Goal: Book appointment/travel/reservation

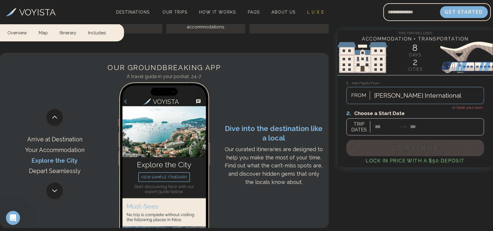
scroll to position [1212, 0]
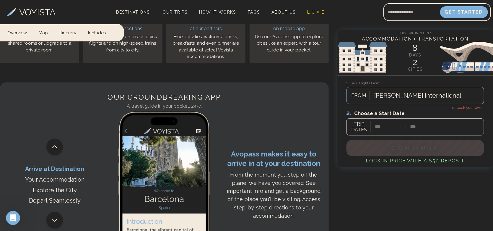
click at [382, 126] on div at bounding box center [416, 122] width 138 height 26
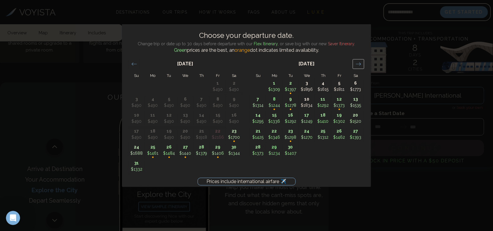
click at [361, 64] on icon "Move forward to switch to the next month." at bounding box center [359, 64] width 6 height 6
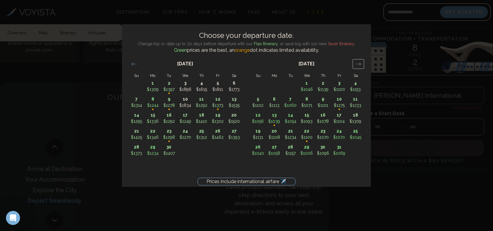
click at [361, 64] on icon "Move forward to switch to the next month." at bounding box center [359, 64] width 6 height 6
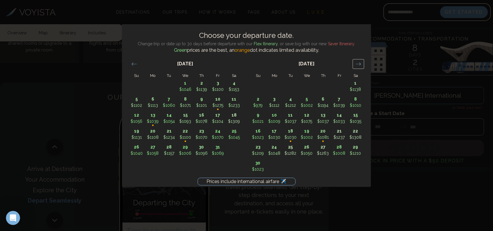
click at [361, 64] on icon "Move forward to switch to the next month." at bounding box center [359, 64] width 6 height 6
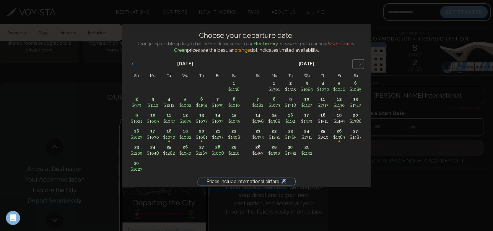
click at [361, 64] on icon "Move forward to switch to the next month." at bounding box center [359, 64] width 6 height 6
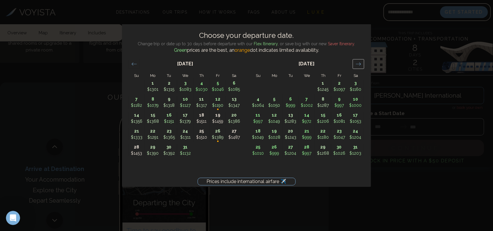
click at [361, 64] on icon "Move forward to switch to the next month." at bounding box center [359, 64] width 6 height 6
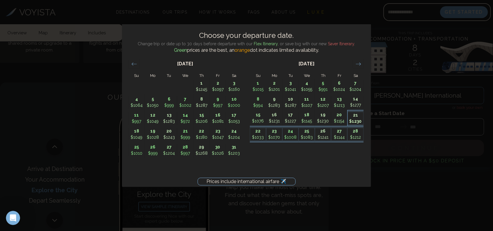
click at [358, 119] on p "$1230" at bounding box center [356, 121] width 16 height 6
type input "********"
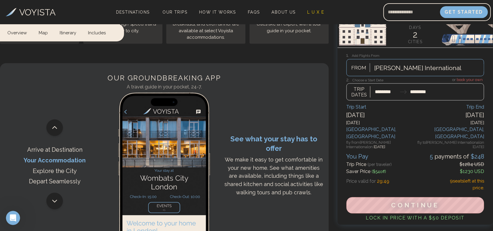
scroll to position [1242, 0]
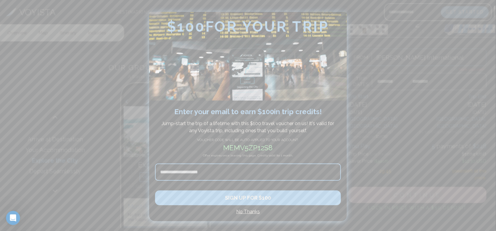
click at [245, 212] on h4 "No Thanks" at bounding box center [248, 211] width 186 height 7
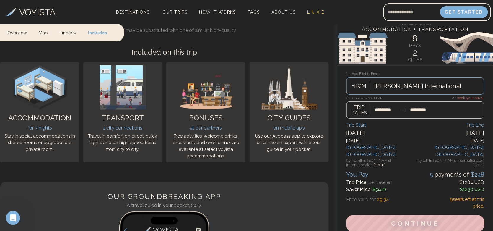
scroll to position [1123, 0]
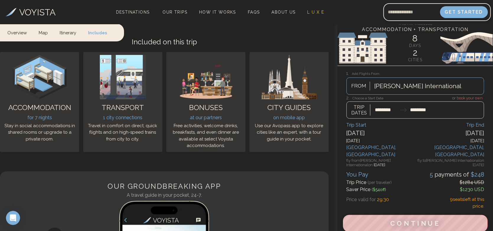
click at [417, 220] on span "Continue" at bounding box center [416, 224] width 51 height 8
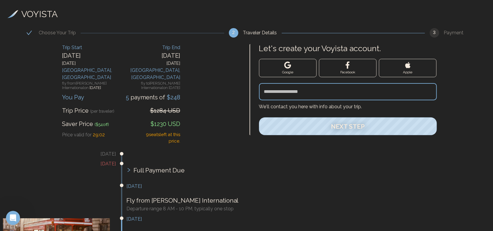
click at [174, 47] on div "Trip End" at bounding box center [150, 47] width 59 height 7
click at [73, 49] on div "Trip Start" at bounding box center [91, 47] width 59 height 7
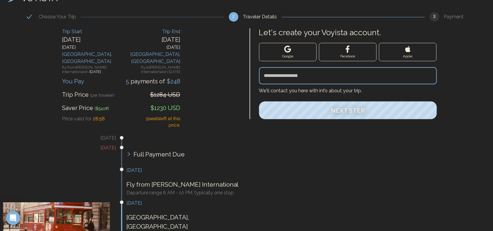
scroll to position [30, 0]
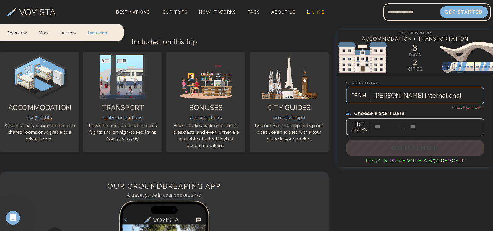
scroll to position [1155, 0]
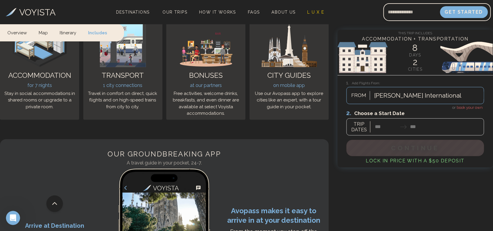
click at [415, 47] on img at bounding box center [416, 57] width 156 height 35
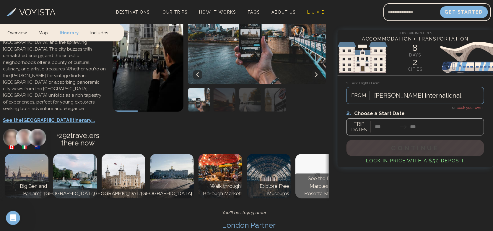
scroll to position [414, 0]
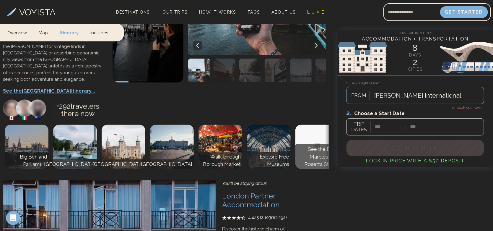
click at [321, 146] on p "See the Elgin Marbles and Rosetta Stone" at bounding box center [317, 157] width 41 height 23
click at [320, 146] on p "See the Elgin Marbles and Rosetta Stone" at bounding box center [317, 157] width 41 height 23
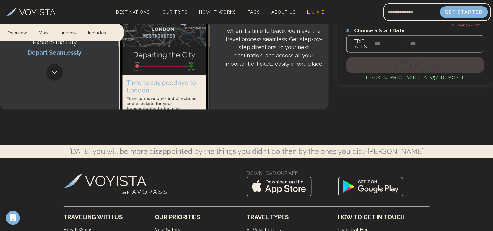
scroll to position [1389, 0]
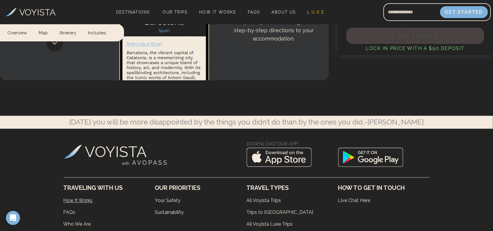
click at [74, 195] on link "How It Works" at bounding box center [110, 201] width 92 height 12
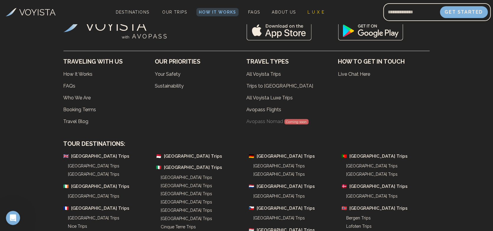
scroll to position [2158, 0]
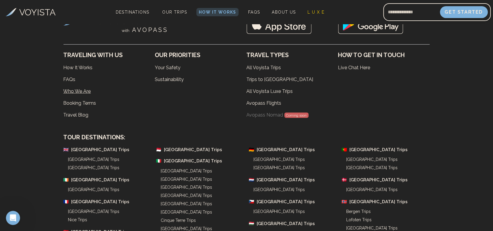
click at [73, 92] on link "Who We Are" at bounding box center [110, 91] width 92 height 12
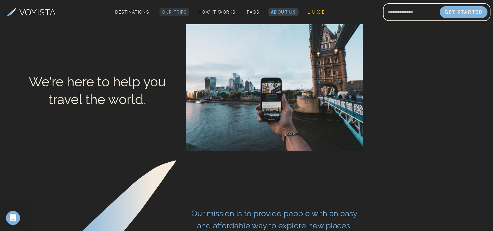
click at [171, 11] on span "Our Trips" at bounding box center [174, 12] width 25 height 5
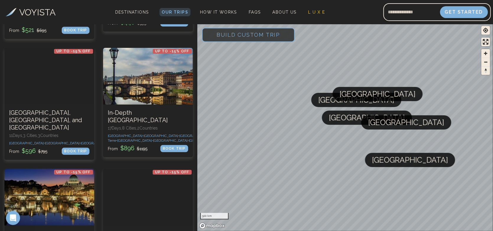
scroll to position [478, 0]
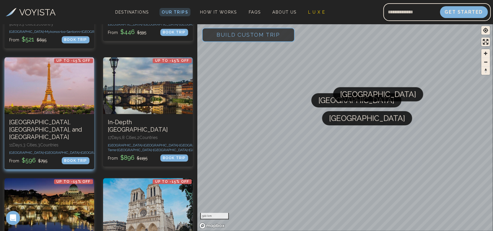
click at [51, 97] on div at bounding box center [49, 85] width 90 height 57
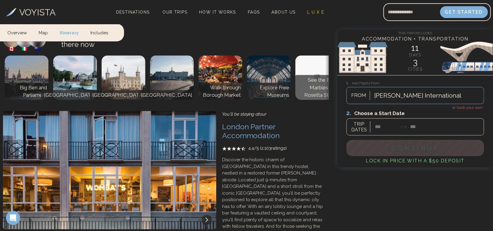
scroll to position [443, 0]
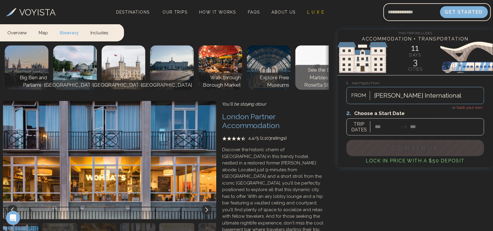
click at [53, 223] on img "button" at bounding box center [59, 235] width 35 height 24
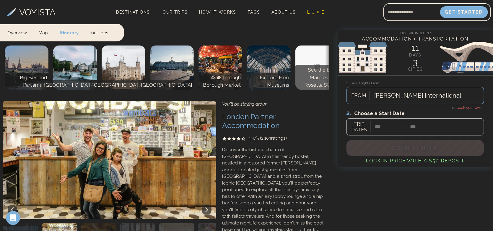
click at [97, 223] on img "button" at bounding box center [98, 235] width 35 height 24
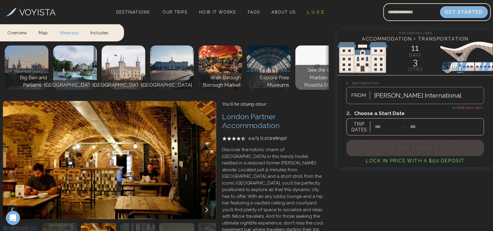
click at [138, 223] on img "button" at bounding box center [137, 235] width 35 height 24
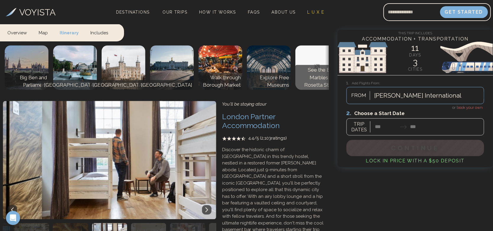
click at [159, 223] on img "button" at bounding box center [148, 235] width 35 height 24
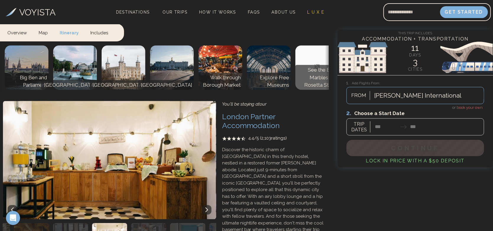
click at [159, 223] on img "button" at bounding box center [148, 235] width 35 height 24
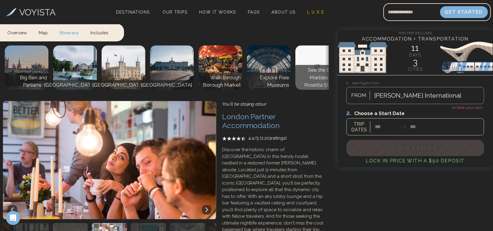
click at [159, 223] on img "button" at bounding box center [148, 235] width 35 height 24
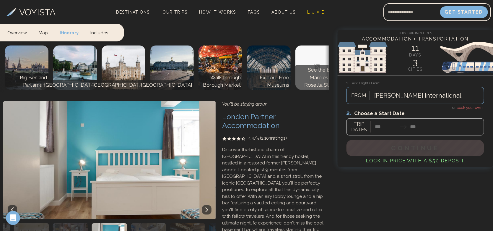
click at [159, 223] on img "button" at bounding box center [148, 235] width 35 height 24
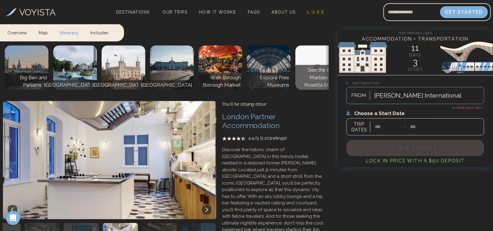
click at [159, 223] on img "button" at bounding box center [159, 235] width 35 height 24
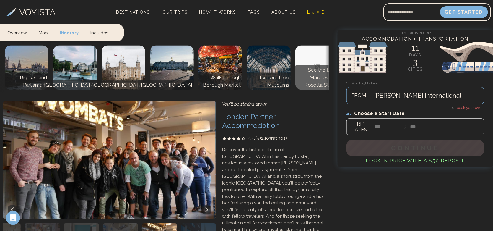
drag, startPoint x: 132, startPoint y: 169, endPoint x: 137, endPoint y: 167, distance: 5.2
click at [132, 223] on img "button" at bounding box center [120, 235] width 35 height 24
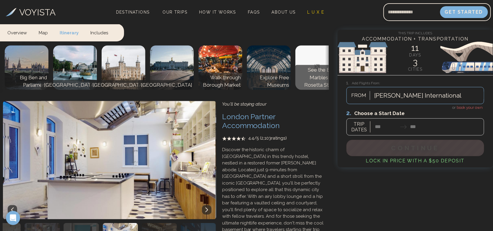
click at [148, 223] on img "button" at bounding box center [159, 235] width 35 height 24
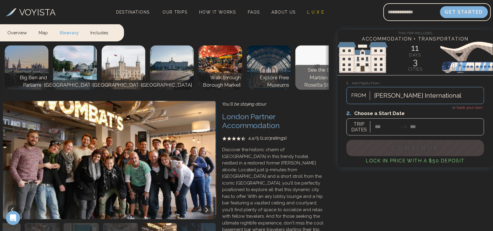
click at [191, 223] on img "button" at bounding box center [198, 235] width 35 height 24
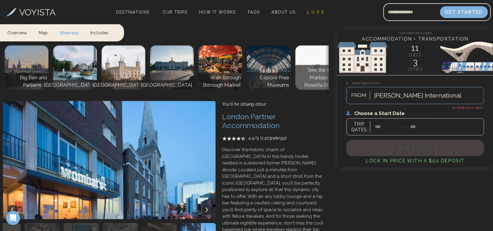
click at [205, 208] on icon at bounding box center [207, 210] width 5 height 5
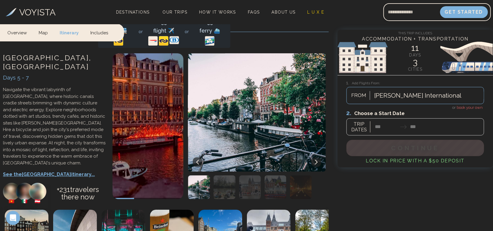
scroll to position [710, 0]
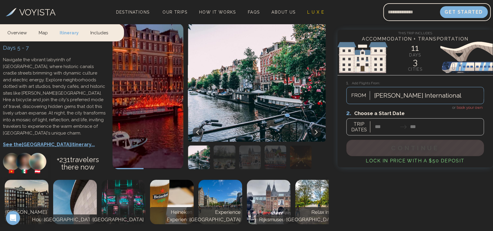
click at [36, 180] on img at bounding box center [27, 202] width 44 height 44
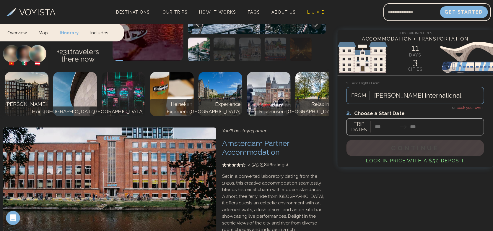
scroll to position [828, 0]
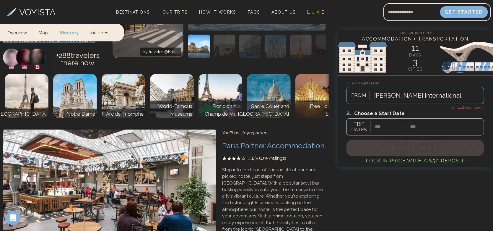
scroll to position [1242, 0]
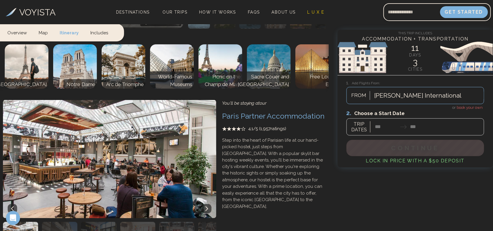
click at [74, 222] on img "button" at bounding box center [59, 234] width 35 height 24
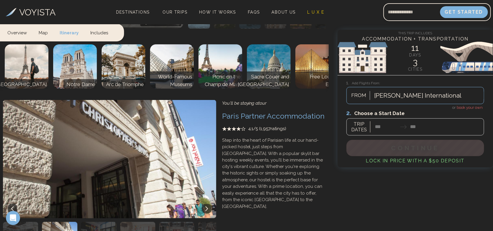
click at [95, 222] on img "button" at bounding box center [98, 234] width 35 height 24
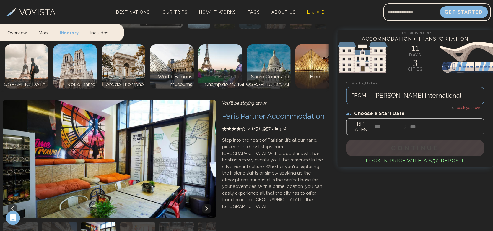
click at [137, 222] on img "button" at bounding box center [137, 234] width 35 height 24
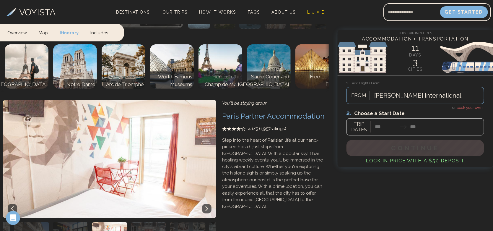
click at [162, 222] on img "button" at bounding box center [148, 234] width 35 height 24
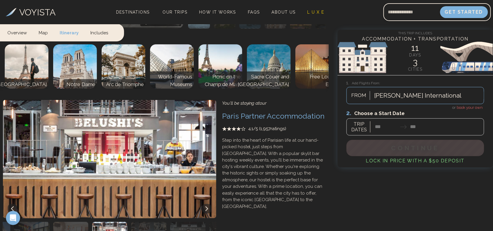
click at [183, 222] on img "button" at bounding box center [187, 234] width 35 height 24
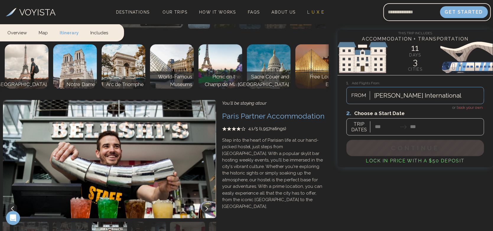
click at [153, 222] on img "button" at bounding box center [148, 234] width 35 height 24
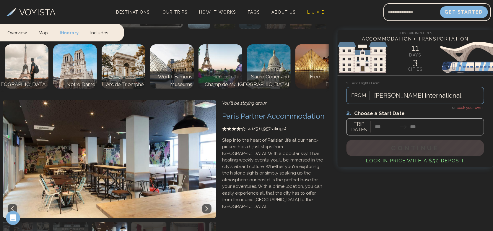
click at [181, 222] on img "button" at bounding box center [187, 234] width 35 height 24
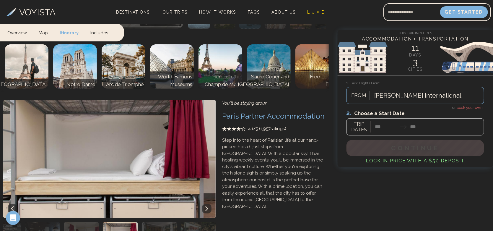
click at [81, 222] on img "button" at bounding box center [81, 234] width 35 height 24
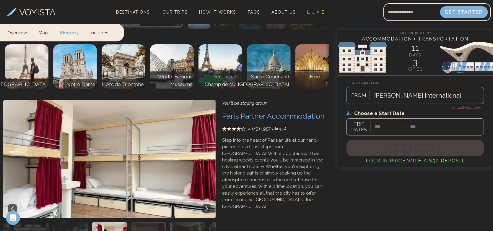
click at [149, 222] on img "button" at bounding box center [148, 234] width 35 height 24
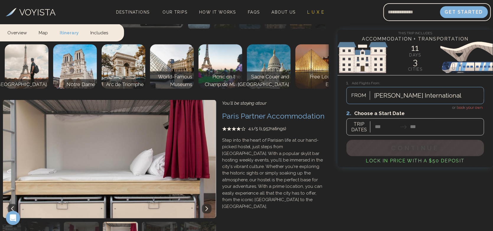
click at [176, 222] on img "button" at bounding box center [159, 234] width 35 height 24
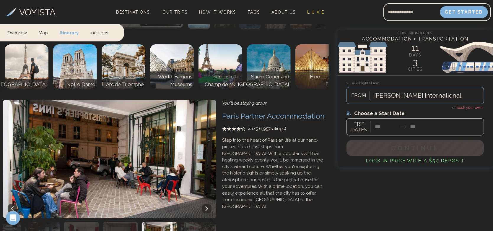
click at [197, 222] on img "button" at bounding box center [198, 234] width 35 height 24
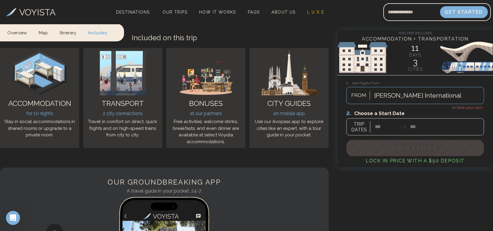
scroll to position [1330, 0]
